Goal: Task Accomplishment & Management: Manage account settings

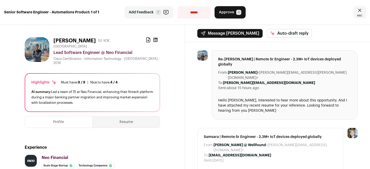
click at [155, 41] on icon at bounding box center [155, 40] width 4 height 4
click at [228, 15] on span "Approve" at bounding box center [226, 12] width 15 height 5
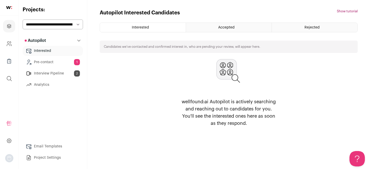
click at [50, 63] on link "Pre-contact 1" at bounding box center [53, 62] width 60 height 10
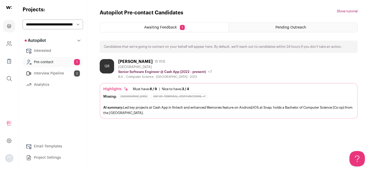
click at [133, 61] on div "Quinton Roberts" at bounding box center [135, 61] width 34 height 5
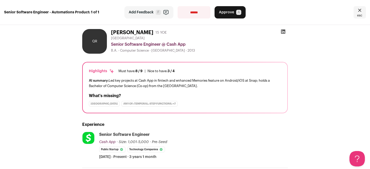
click at [283, 31] on icon at bounding box center [283, 32] width 4 height 4
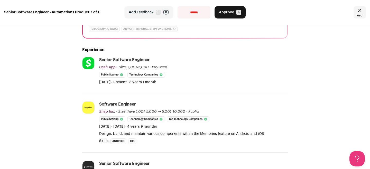
scroll to position [85, 0]
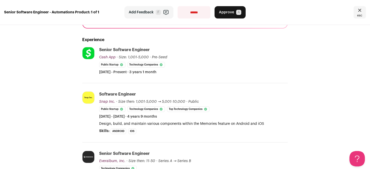
click at [219, 14] on span "Approve" at bounding box center [226, 12] width 15 height 5
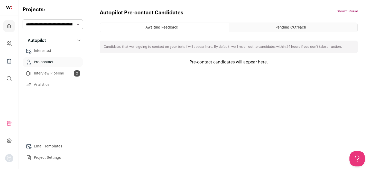
click at [55, 71] on link "Interview Pipeline 2" at bounding box center [53, 73] width 60 height 10
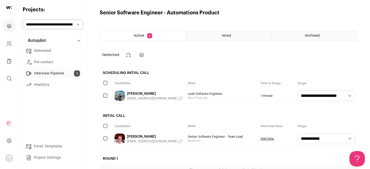
click at [55, 49] on link "Interested" at bounding box center [53, 51] width 60 height 10
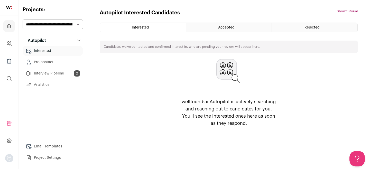
click at [323, 28] on div "Rejected" at bounding box center [315, 27] width 86 height 9
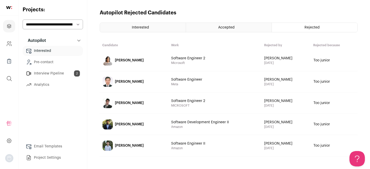
click at [143, 150] on link "[PERSON_NAME]" at bounding box center [134, 145] width 68 height 21
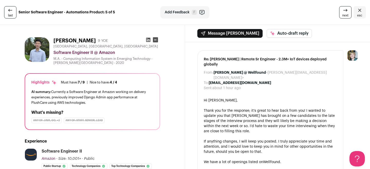
click at [361, 10] on icon "Close" at bounding box center [360, 10] width 6 height 6
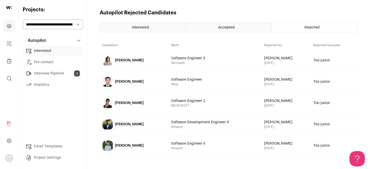
click at [153, 65] on link "[PERSON_NAME]" at bounding box center [134, 60] width 68 height 21
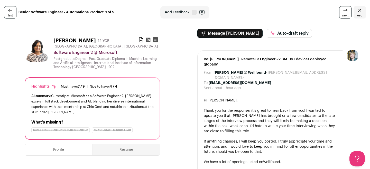
click at [149, 40] on icon at bounding box center [148, 39] width 5 height 5
click at [347, 14] on span "next" at bounding box center [345, 15] width 6 height 4
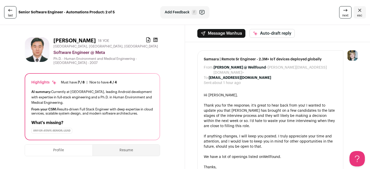
click at [347, 13] on icon at bounding box center [345, 10] width 6 height 6
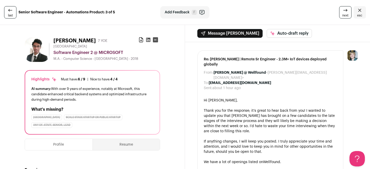
click at [347, 14] on span "next" at bounding box center [345, 15] width 6 height 4
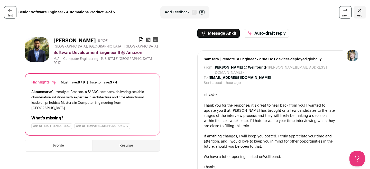
click at [347, 9] on icon at bounding box center [345, 10] width 6 height 6
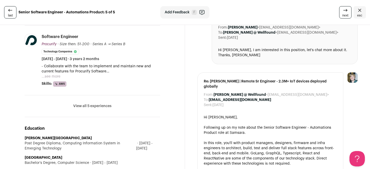
scroll to position [254, 0]
